Goal: Information Seeking & Learning: Find specific fact

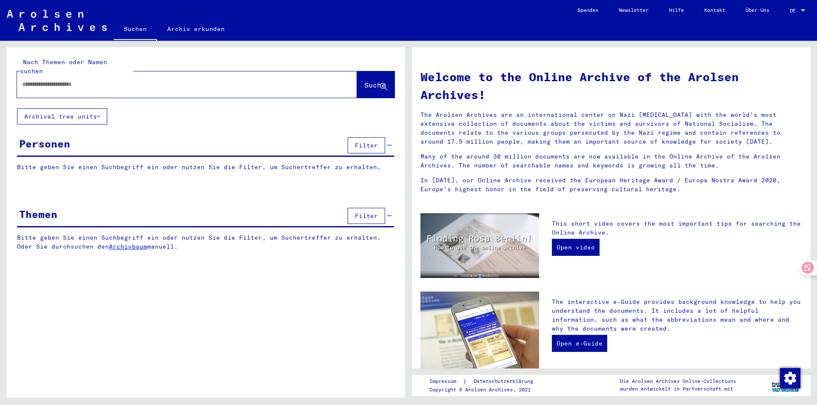
click at [114, 80] on input "text" at bounding box center [176, 84] width 309 height 9
click at [66, 81] on div at bounding box center [174, 84] width 314 height 19
click at [69, 80] on input "text" at bounding box center [176, 84] width 309 height 9
paste input "**********"
type input "**********"
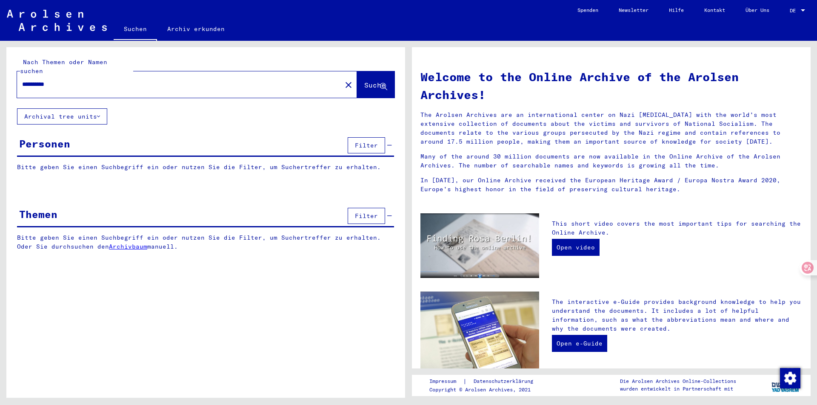
click at [364, 81] on span "Suche" at bounding box center [374, 85] width 21 height 9
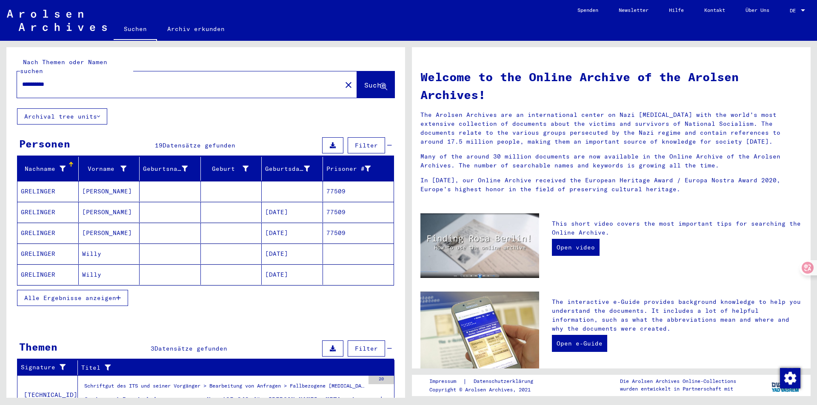
click at [94, 294] on span "Alle Ergebnisse anzeigen" at bounding box center [70, 298] width 92 height 8
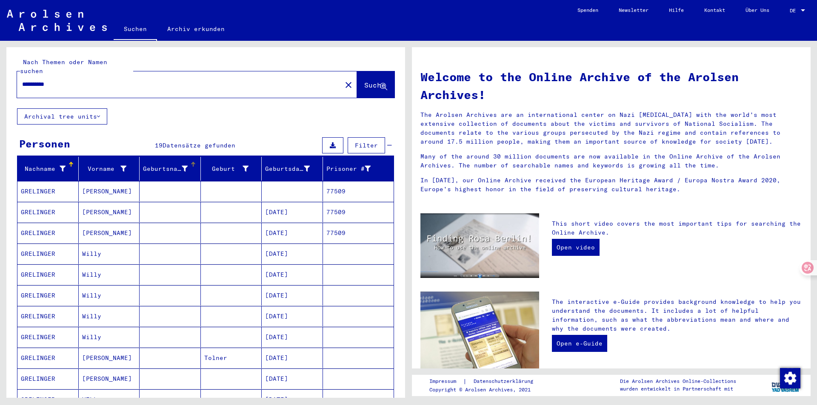
click at [165, 165] on div "Geburtsname" at bounding box center [165, 169] width 45 height 9
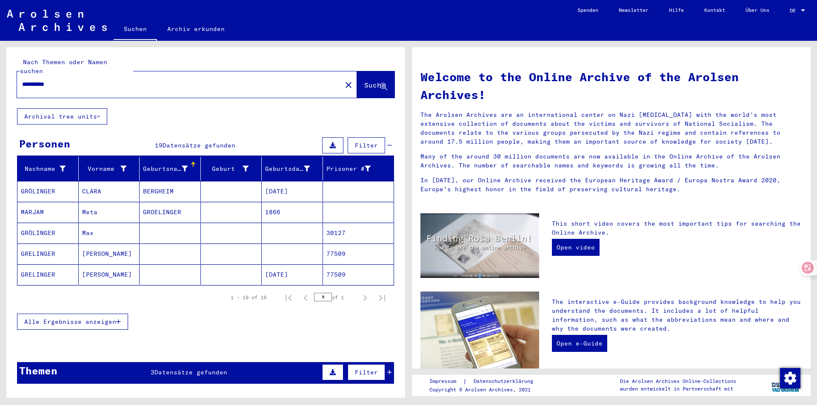
click at [89, 183] on mat-cell "CLARA" at bounding box center [109, 191] width 61 height 20
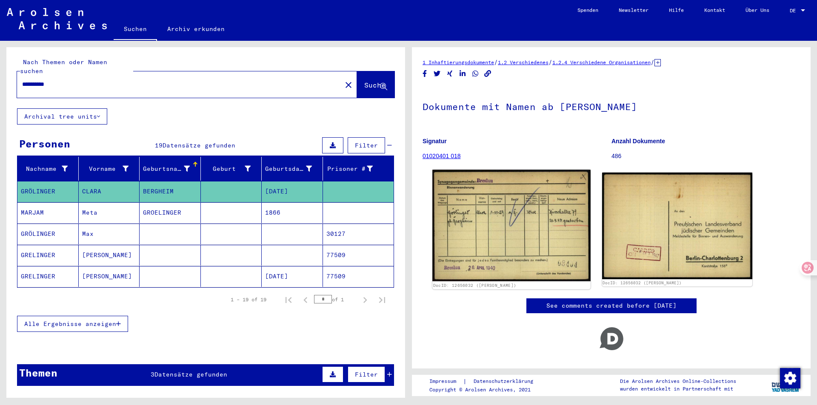
click at [455, 245] on img at bounding box center [511, 226] width 158 height 112
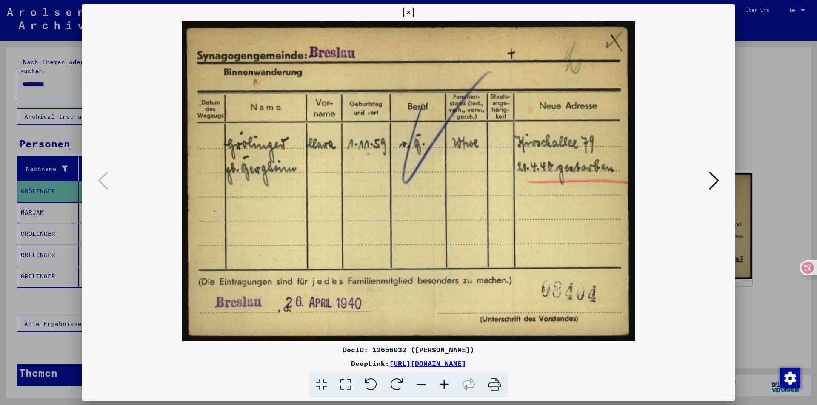
click at [715, 184] on icon at bounding box center [714, 181] width 10 height 20
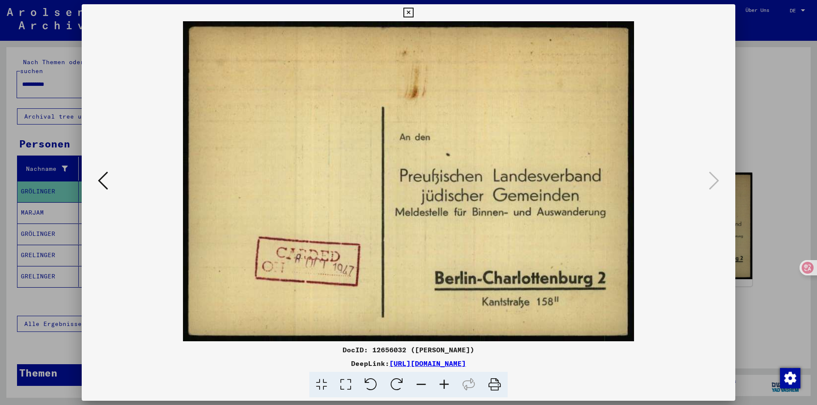
click at [104, 181] on icon at bounding box center [103, 181] width 10 height 20
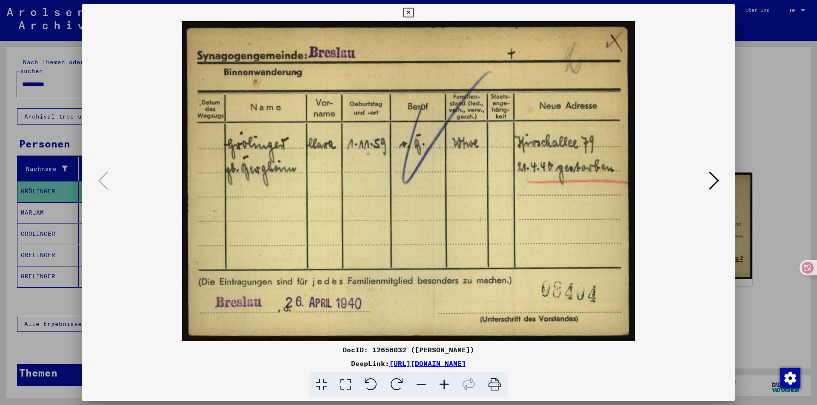
click at [760, 103] on div at bounding box center [408, 202] width 817 height 405
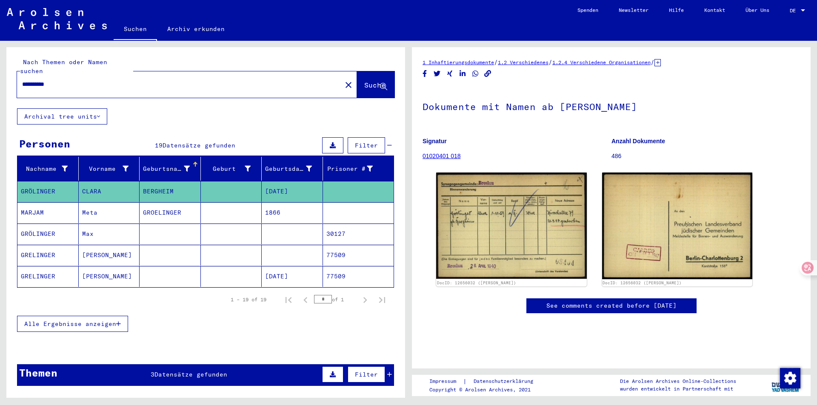
click at [106, 203] on mat-cell "Meta" at bounding box center [109, 213] width 61 height 21
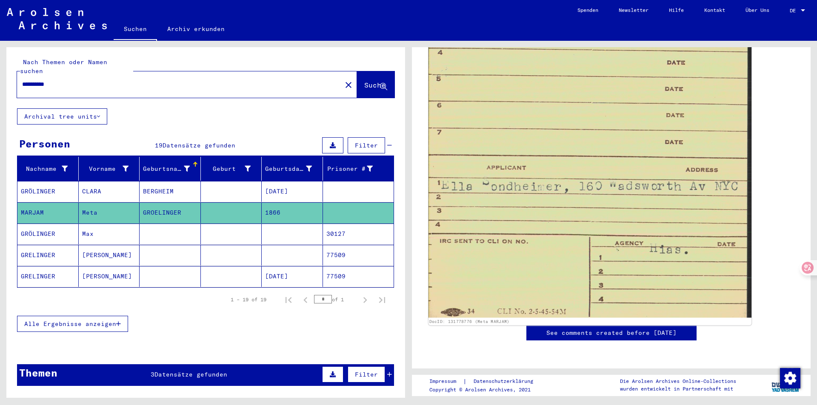
scroll to position [638, 0]
click at [489, 228] on img at bounding box center [589, 78] width 323 height 480
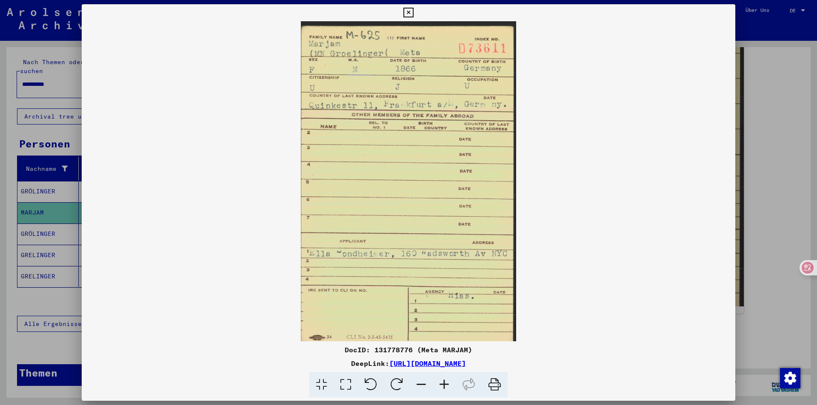
click at [739, 203] on div at bounding box center [408, 202] width 817 height 405
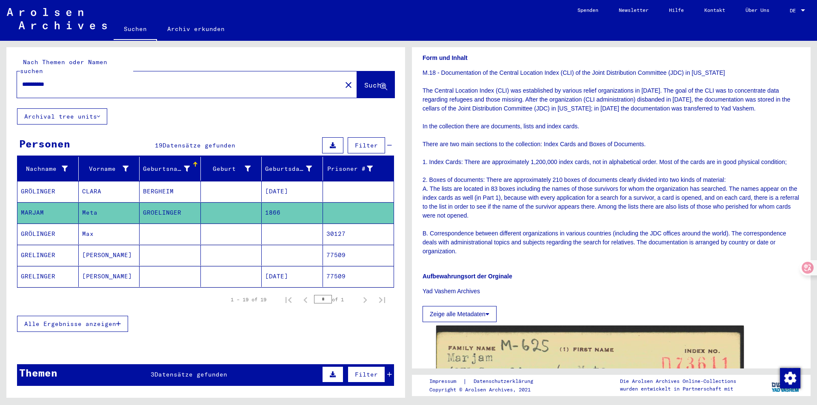
scroll to position [43, 0]
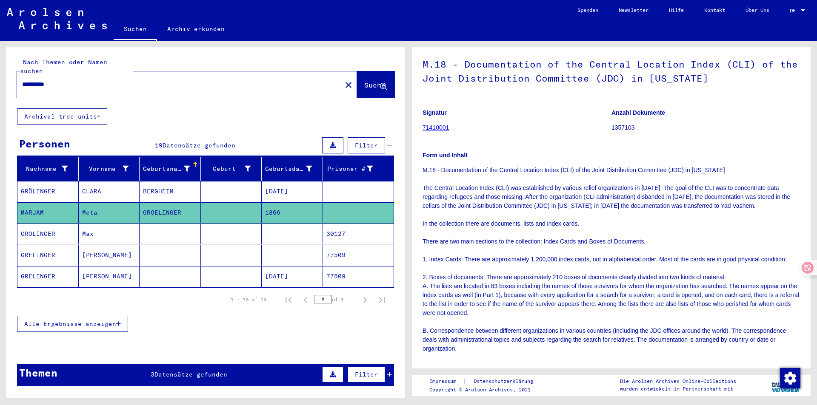
drag, startPoint x: 587, startPoint y: 64, endPoint x: 747, endPoint y: 69, distance: 160.0
click at [747, 69] on h1 "M.18 - Documentation of the Central Location Index (CLI) of the Joint Distribut…" at bounding box center [610, 70] width 377 height 51
copy h1 "Central Location Index (CLI)"
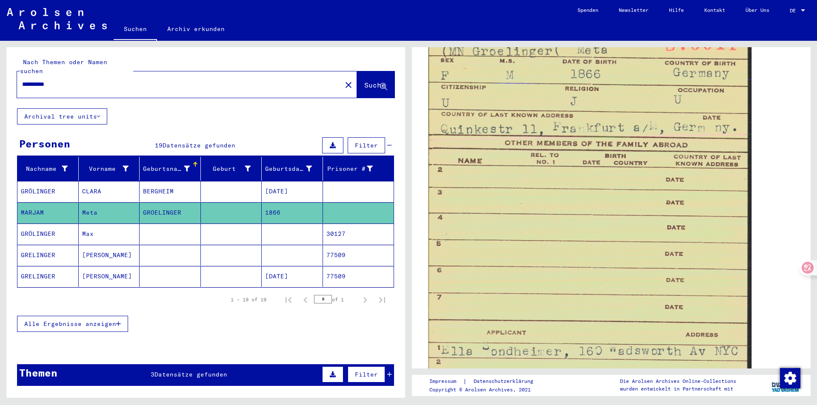
scroll to position [383, 0]
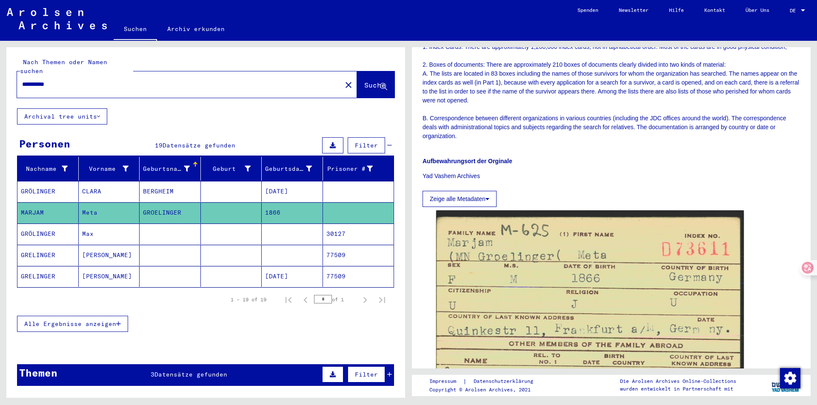
drag, startPoint x: 750, startPoint y: 112, endPoint x: 746, endPoint y: 120, distance: 9.2
click at [750, 112] on p "M.18 - Documentation of the Central Location Index (CLI) of the Joint Distribut…" at bounding box center [610, 47] width 377 height 188
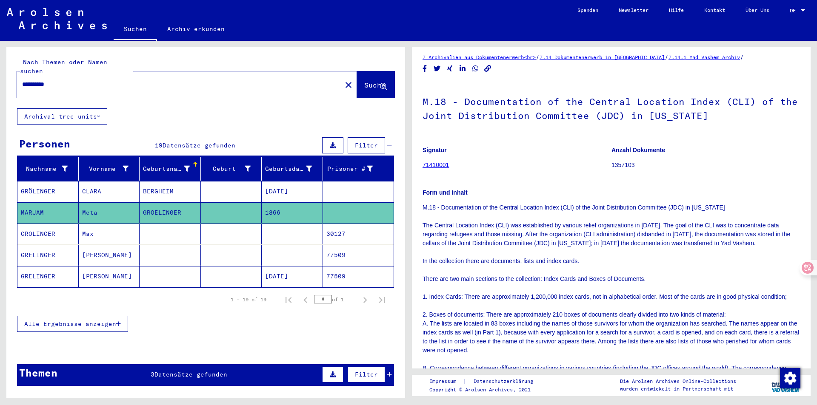
scroll to position [0, 0]
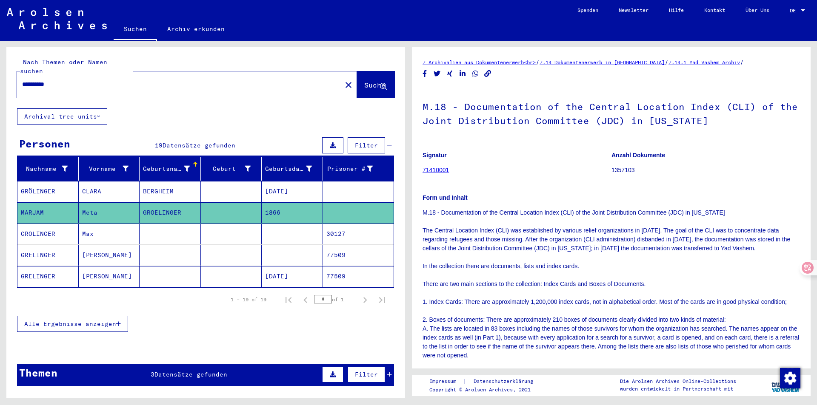
drag, startPoint x: 584, startPoint y: 110, endPoint x: 746, endPoint y: 112, distance: 162.1
click at [746, 112] on h1 "M.18 - Documentation of the Central Location Index (CLI) of the Joint Distribut…" at bounding box center [610, 112] width 377 height 51
copy h1 "Central Location Index (CLI)"
click at [124, 234] on mat-cell "Max" at bounding box center [109, 234] width 61 height 21
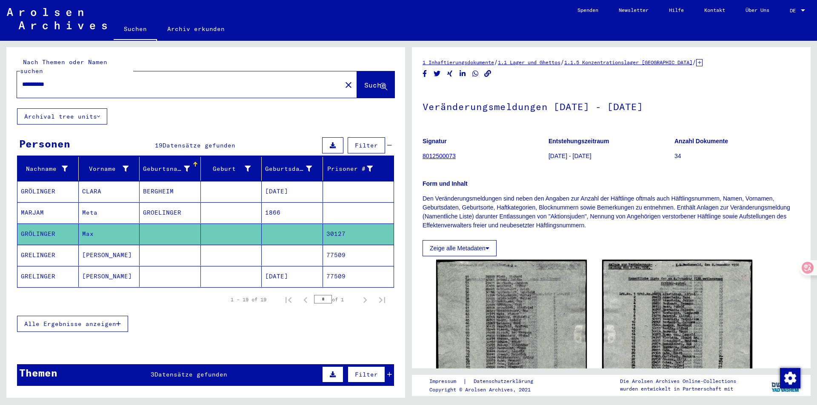
click at [79, 249] on mat-cell "[PERSON_NAME]" at bounding box center [109, 255] width 61 height 21
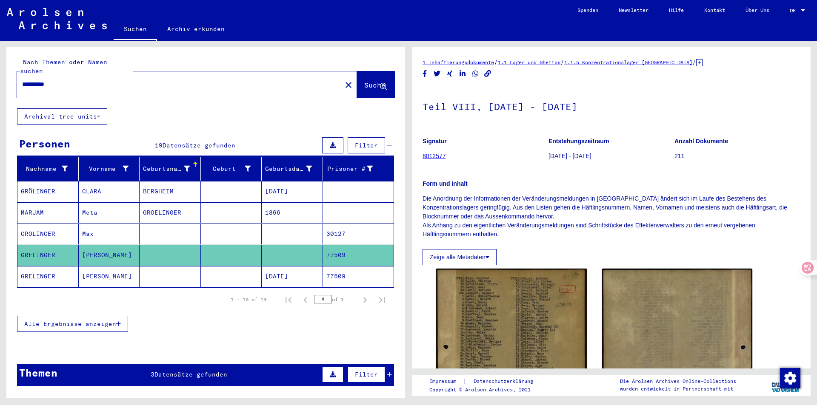
click at [87, 268] on mat-cell "[PERSON_NAME]" at bounding box center [109, 276] width 61 height 21
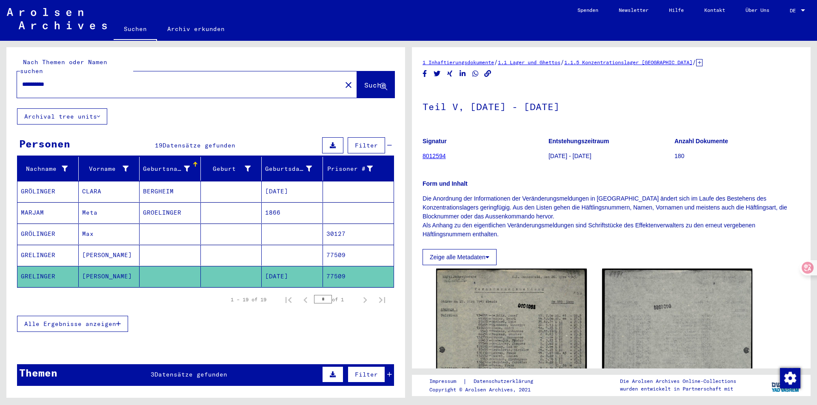
click at [91, 320] on span "Alle Ergebnisse anzeigen" at bounding box center [70, 324] width 92 height 8
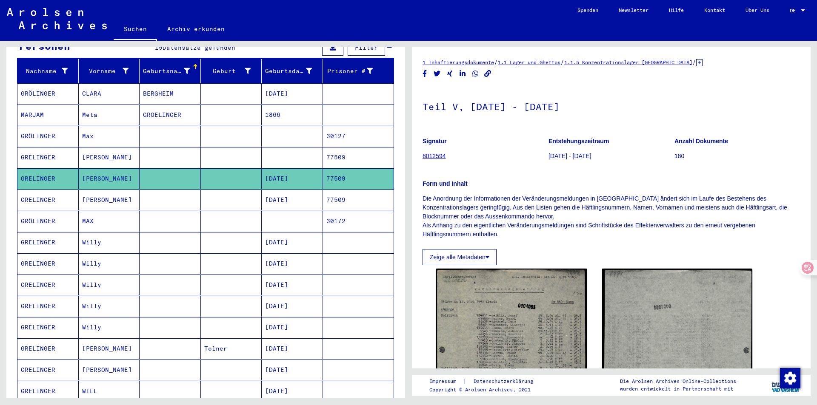
scroll to position [128, 0]
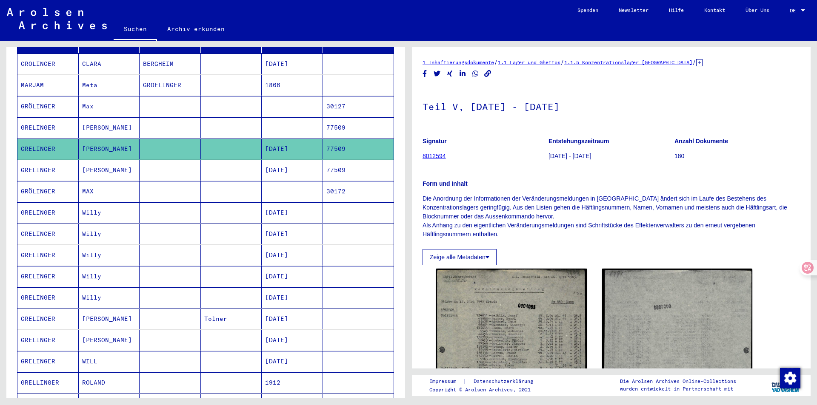
click at [100, 168] on mat-cell "[PERSON_NAME]" at bounding box center [109, 170] width 61 height 21
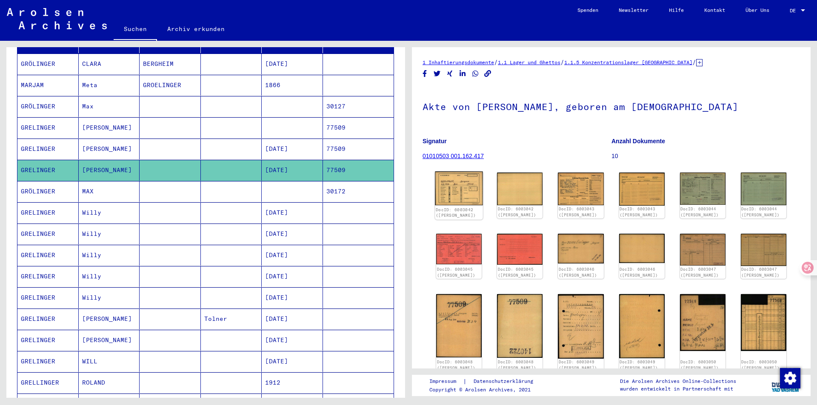
click at [459, 196] on img at bounding box center [459, 189] width 48 height 34
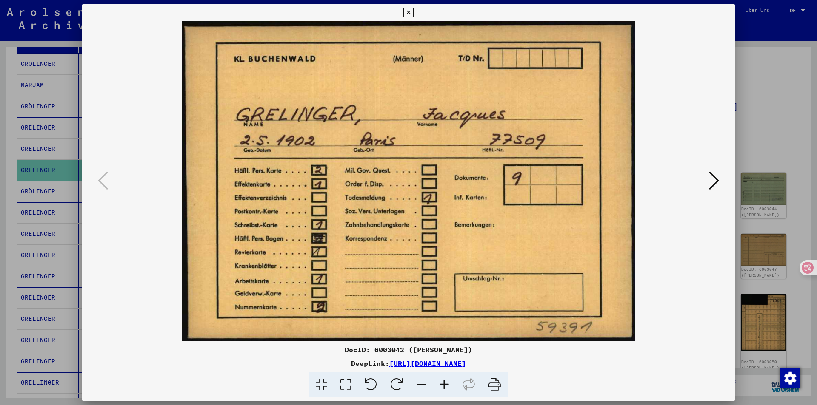
click at [760, 141] on div at bounding box center [408, 202] width 817 height 405
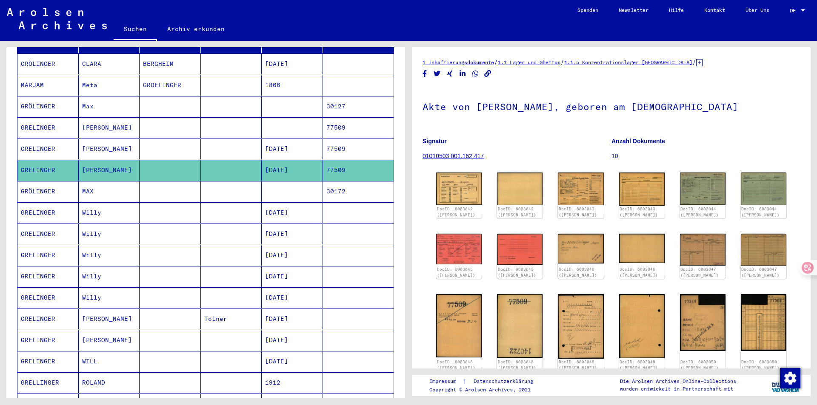
click at [109, 185] on mat-cell "MAX" at bounding box center [109, 191] width 61 height 21
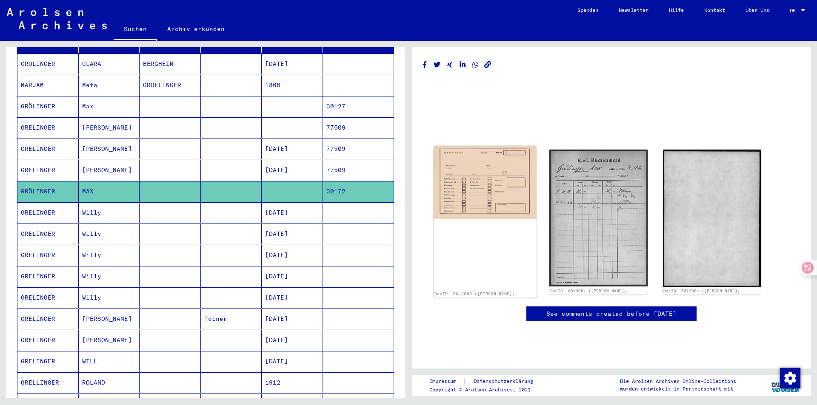
click at [470, 203] on img at bounding box center [485, 182] width 103 height 73
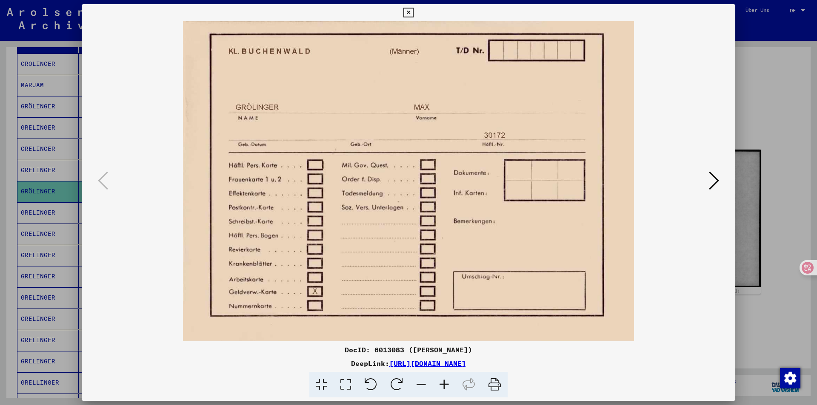
click at [714, 179] on icon at bounding box center [714, 181] width 10 height 20
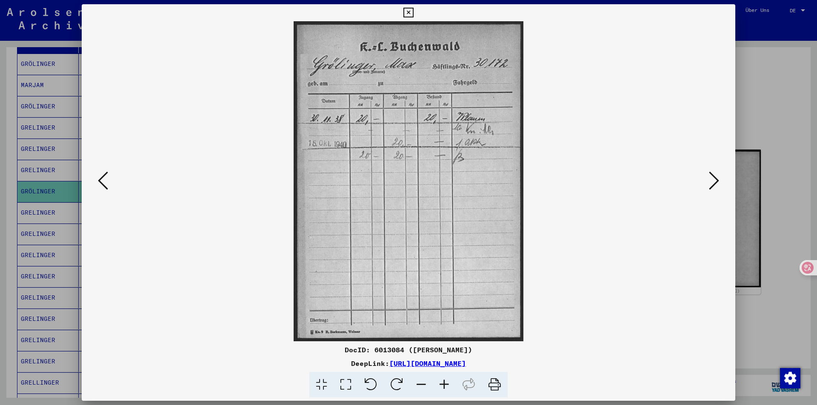
click at [714, 179] on icon at bounding box center [714, 181] width 10 height 20
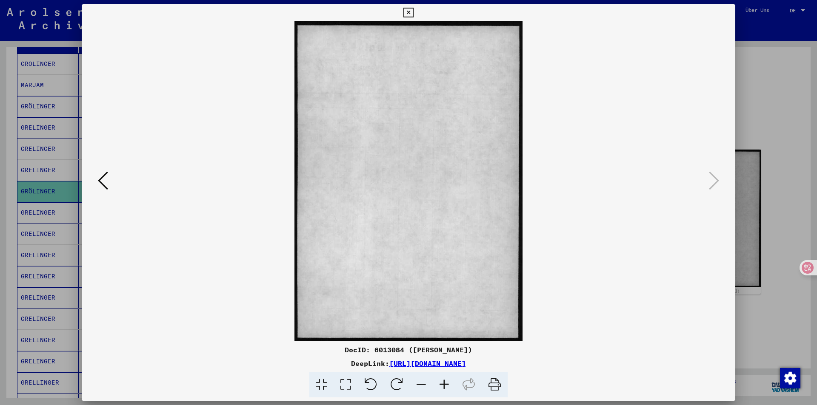
click at [741, 133] on div at bounding box center [408, 202] width 817 height 405
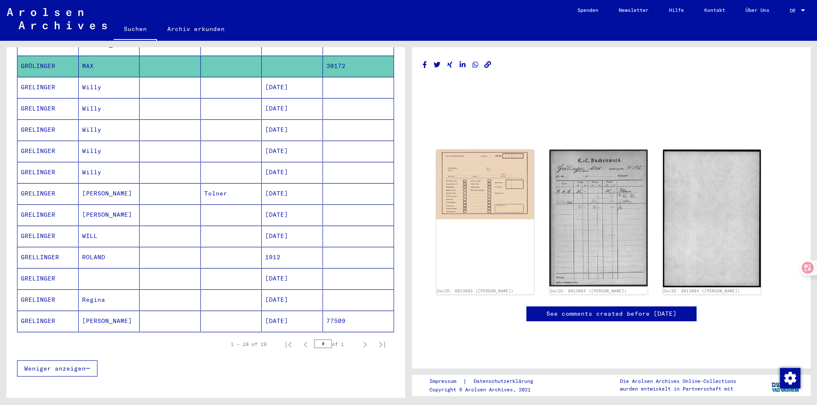
scroll to position [255, 0]
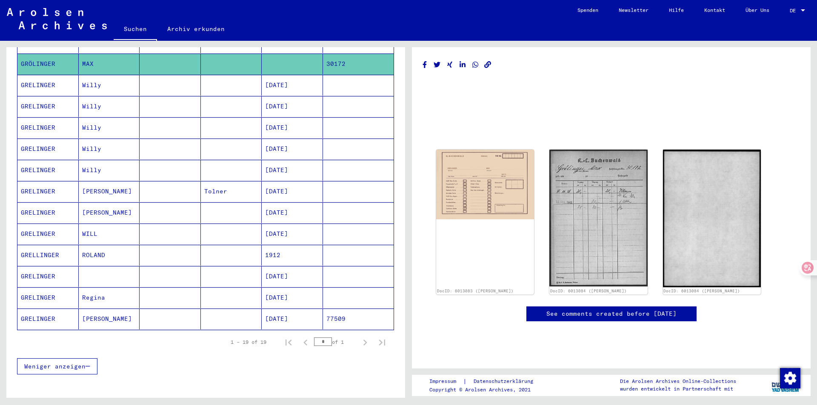
click at [105, 311] on mat-cell "[PERSON_NAME]" at bounding box center [109, 319] width 61 height 21
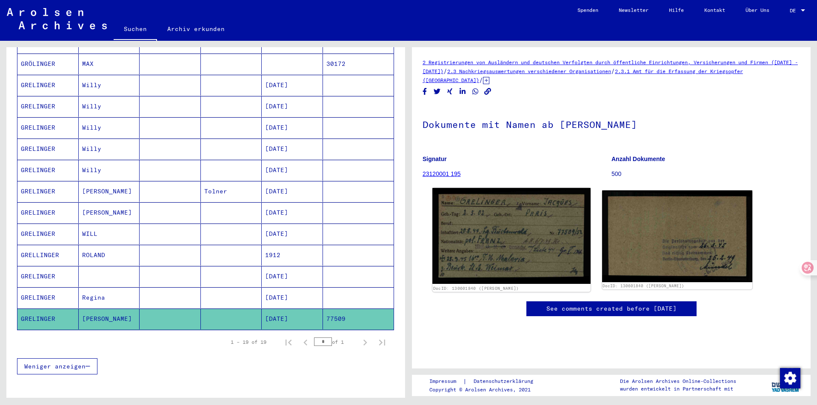
click at [491, 239] on img at bounding box center [511, 236] width 158 height 96
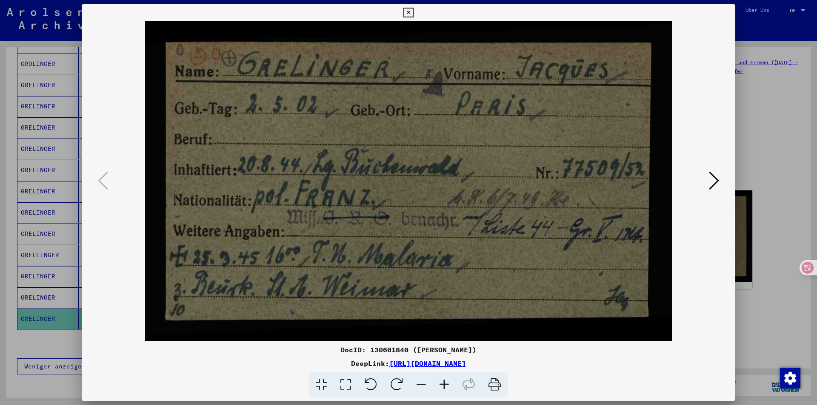
click at [759, 222] on div at bounding box center [408, 202] width 817 height 405
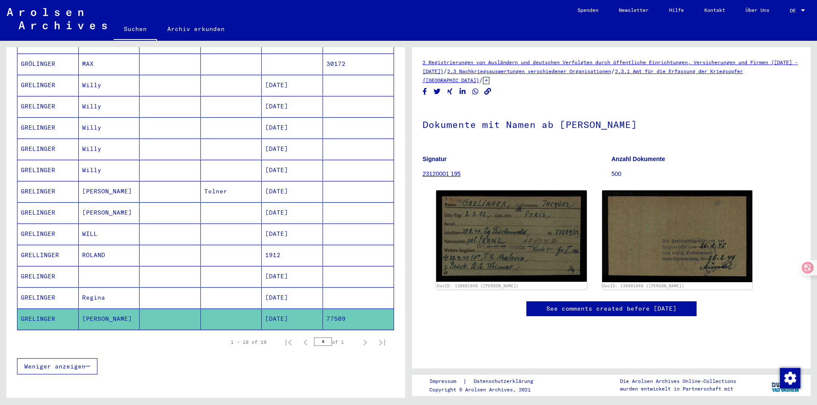
click at [101, 293] on mat-cell "Regina" at bounding box center [109, 298] width 61 height 21
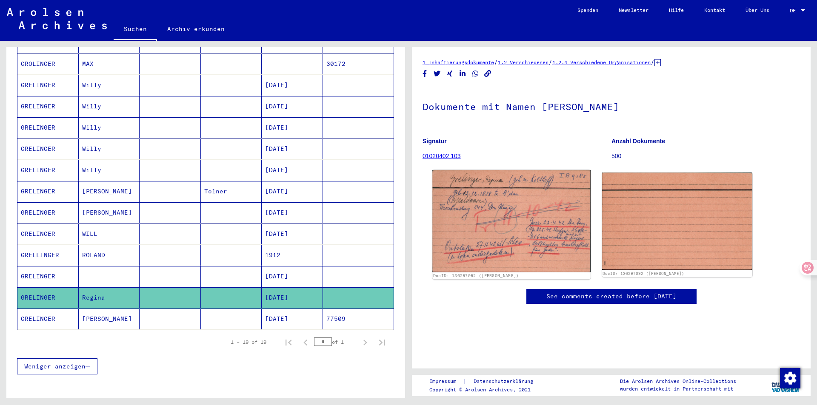
click at [484, 225] on img at bounding box center [511, 221] width 158 height 102
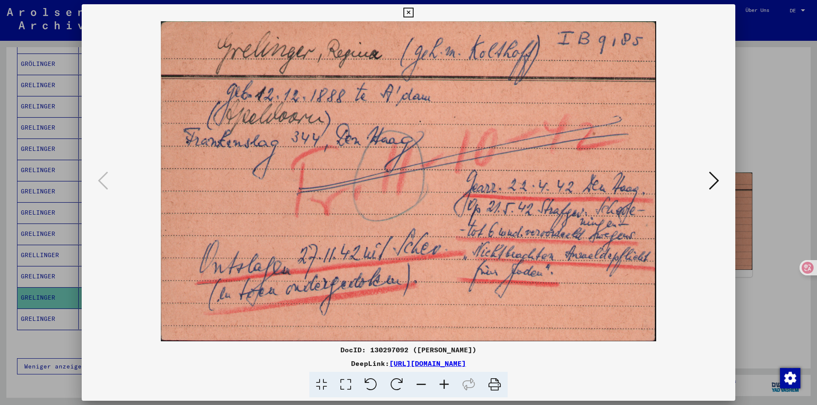
click at [742, 133] on div at bounding box center [408, 202] width 817 height 405
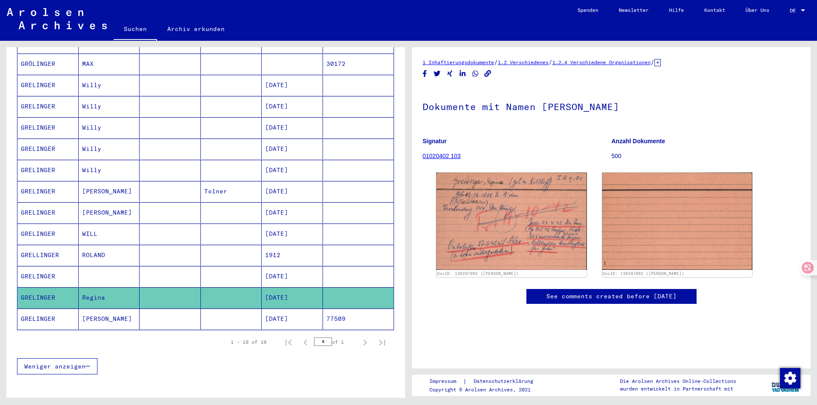
click at [81, 245] on mat-cell "ROLAND" at bounding box center [109, 255] width 61 height 21
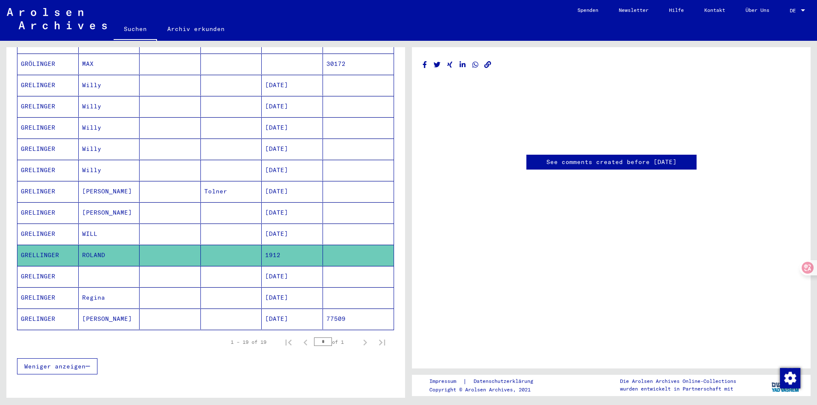
click at [95, 230] on mat-cell "WILL" at bounding box center [109, 234] width 61 height 21
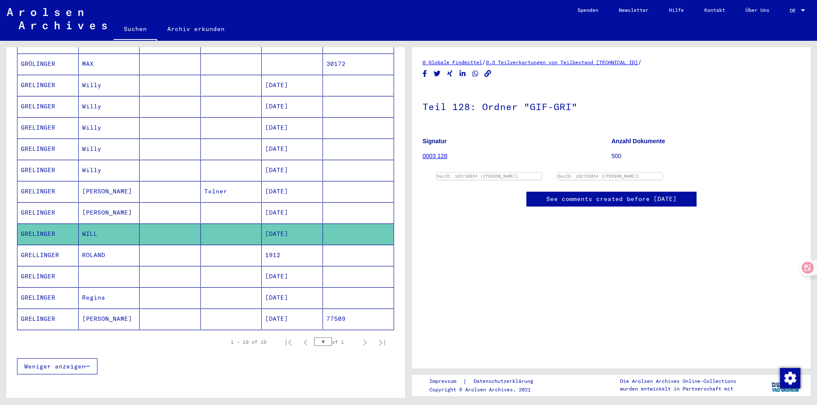
click at [121, 208] on mat-cell "[PERSON_NAME]" at bounding box center [109, 213] width 61 height 21
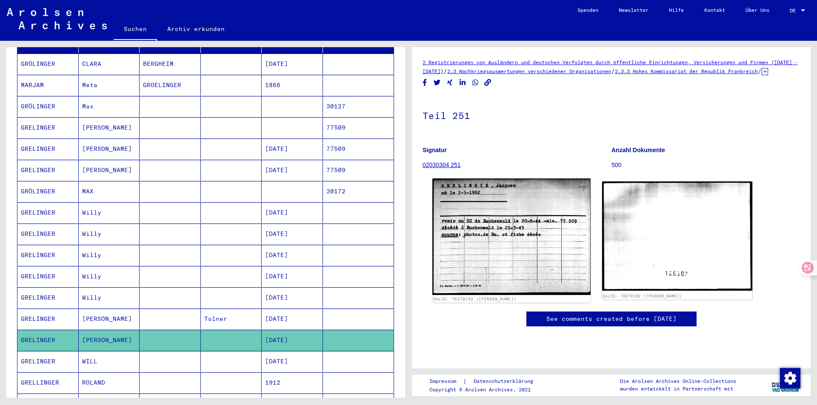
click at [542, 244] on img at bounding box center [511, 237] width 158 height 117
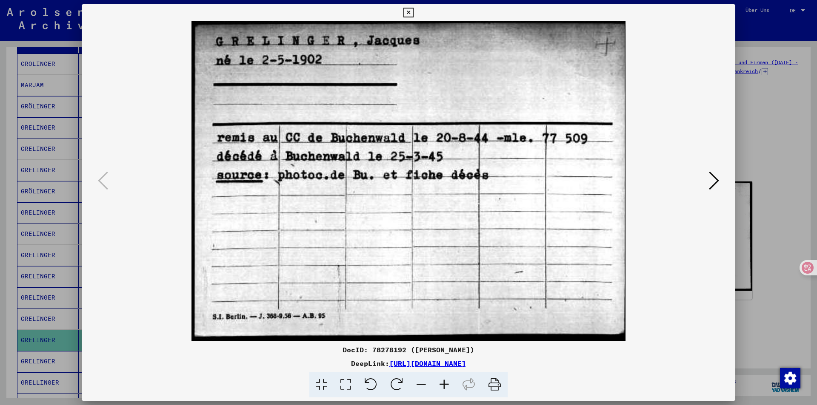
click at [749, 134] on div at bounding box center [408, 202] width 817 height 405
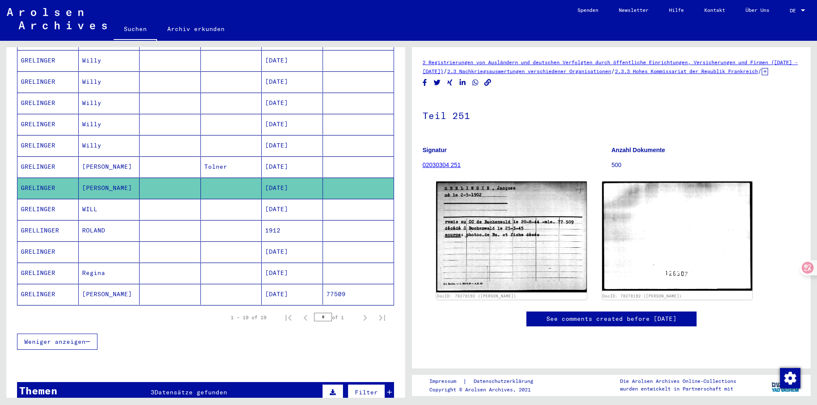
scroll to position [383, 0]
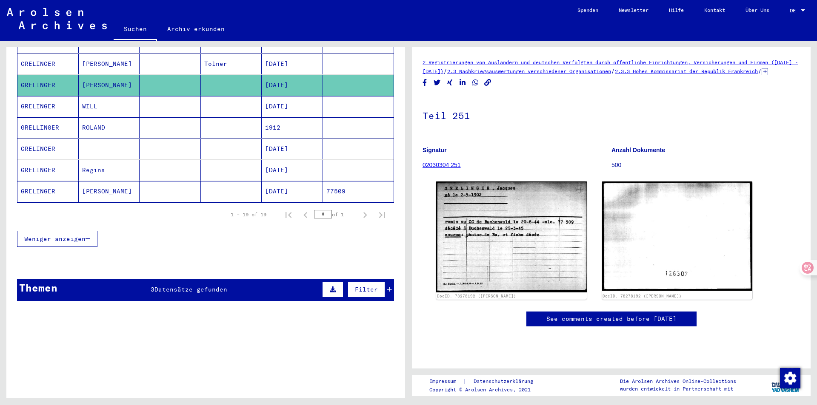
click at [135, 282] on div "Themen 3 Datensätze gefunden Filter" at bounding box center [205, 291] width 377 height 22
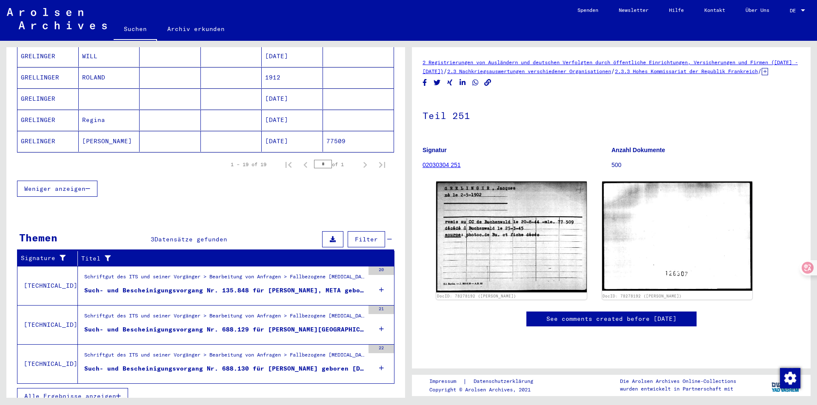
scroll to position [435, 0]
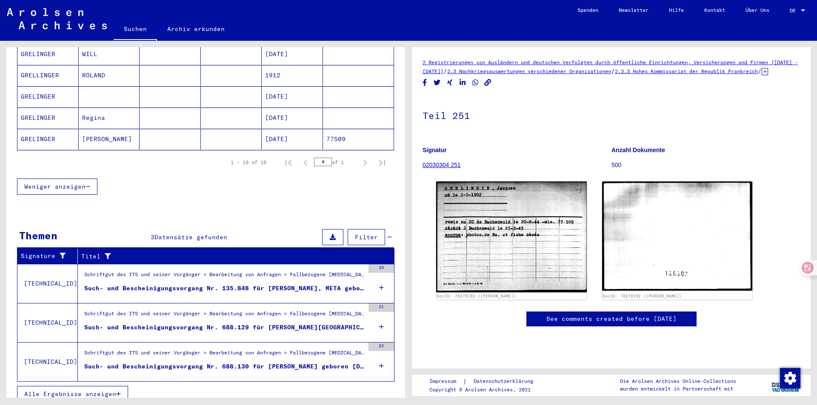
click at [190, 284] on div "Such- und Bescheinigungsvorgang Nr. 135.848 für [PERSON_NAME], META geboren [DE…" at bounding box center [224, 288] width 280 height 9
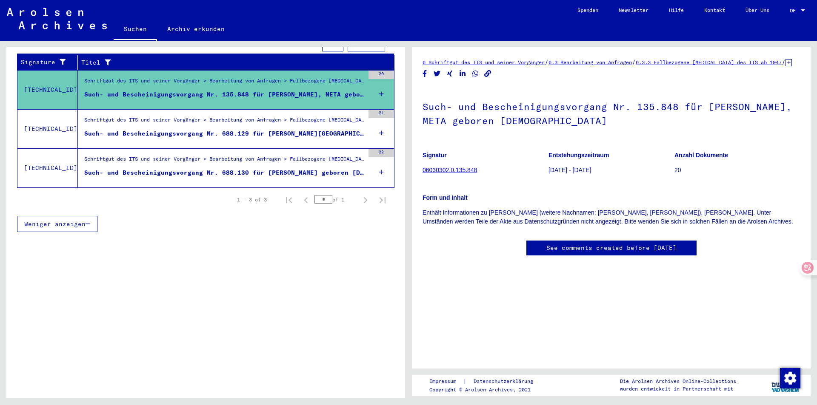
scroll to position [136, 0]
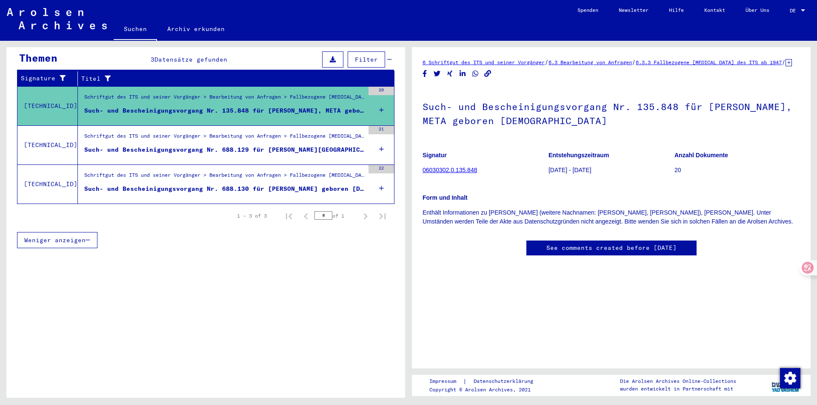
click at [366, 109] on mat-cell "77509" at bounding box center [358, 119] width 71 height 21
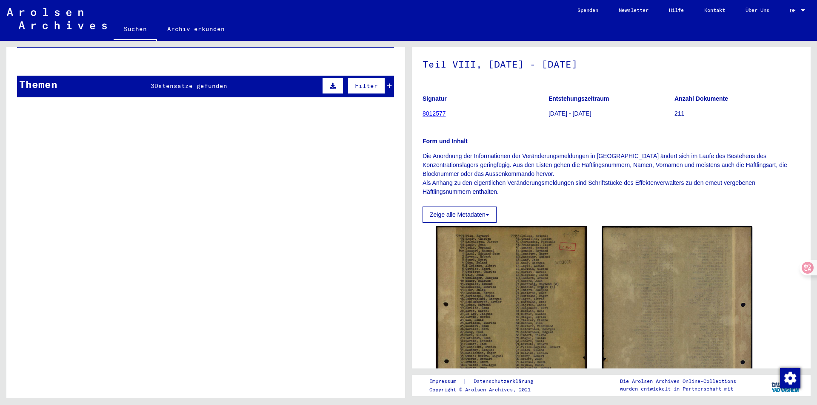
scroll to position [8, 0]
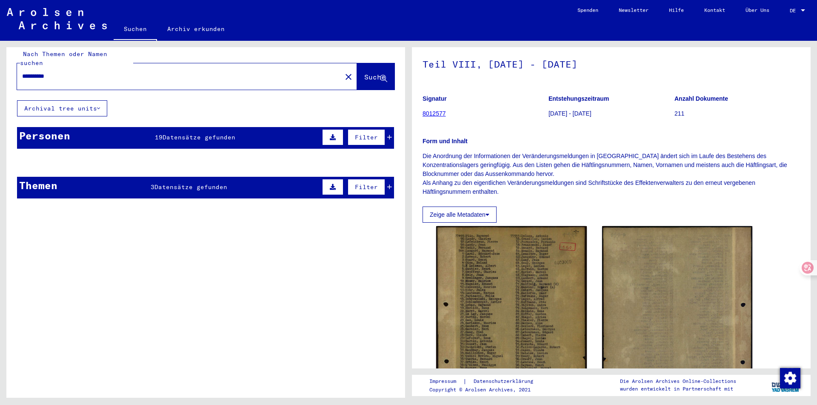
click at [262, 181] on mat-cell "[DATE]" at bounding box center [292, 183] width 61 height 21
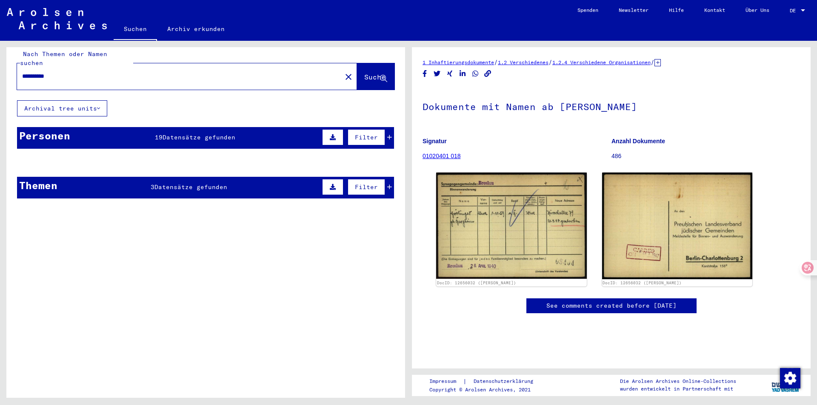
click at [275, 185] on mat-cell "[DATE]" at bounding box center [292, 183] width 61 height 21
click at [302, 181] on mat-cell "[DATE]" at bounding box center [292, 183] width 61 height 21
click at [61, 181] on mat-cell "GRÖLINGER" at bounding box center [47, 183] width 61 height 21
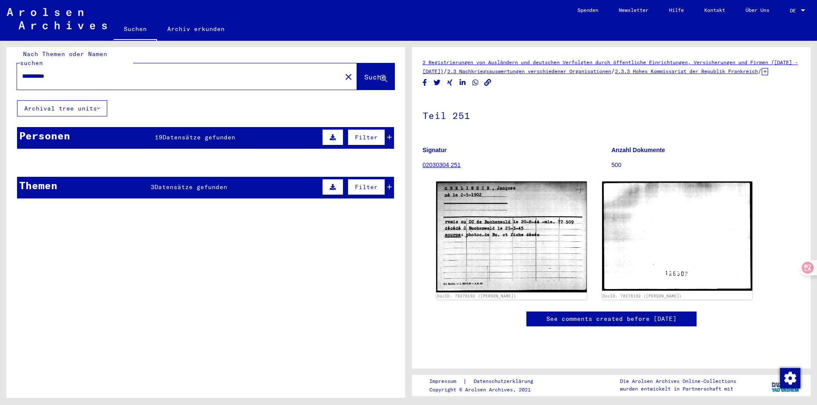
click at [382, 177] on mat-cell at bounding box center [358, 183] width 71 height 21
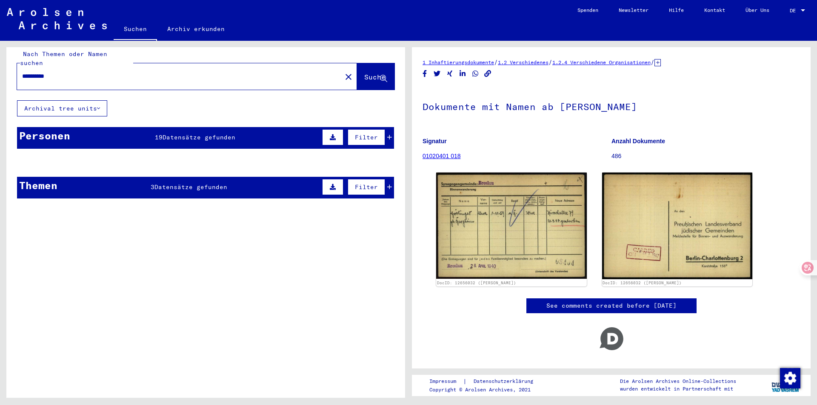
click at [384, 178] on mat-cell at bounding box center [358, 183] width 71 height 21
click at [277, 183] on mat-cell "[DATE]" at bounding box center [292, 183] width 61 height 21
